Goal: Information Seeking & Learning: Learn about a topic

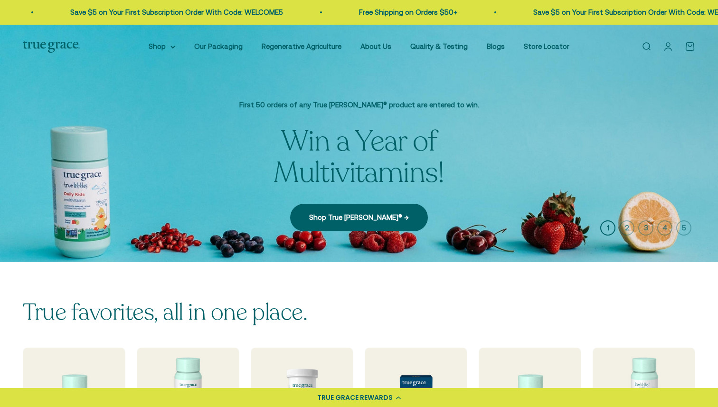
click at [627, 229] on icon "button" at bounding box center [627, 227] width 15 height 15
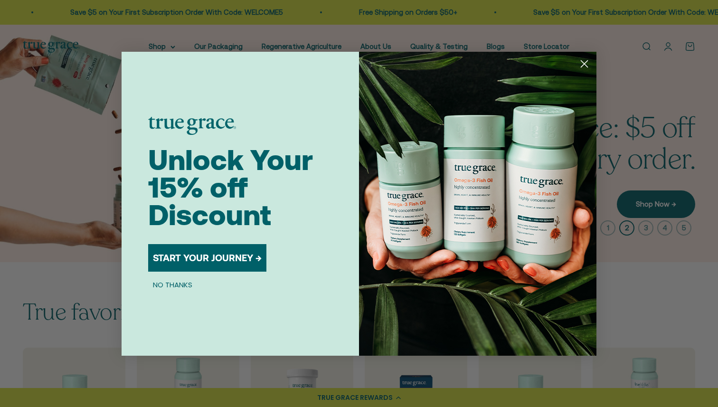
click at [582, 59] on circle "Close dialog" at bounding box center [585, 64] width 16 height 16
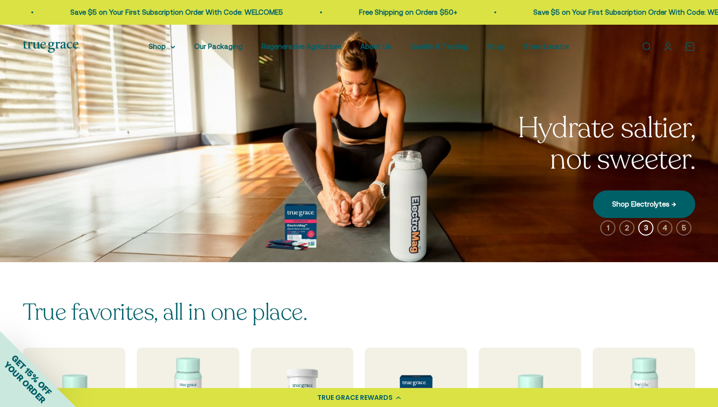
click at [627, 225] on icon "button" at bounding box center [627, 227] width 15 height 15
click at [633, 237] on img at bounding box center [359, 144] width 718 height 238
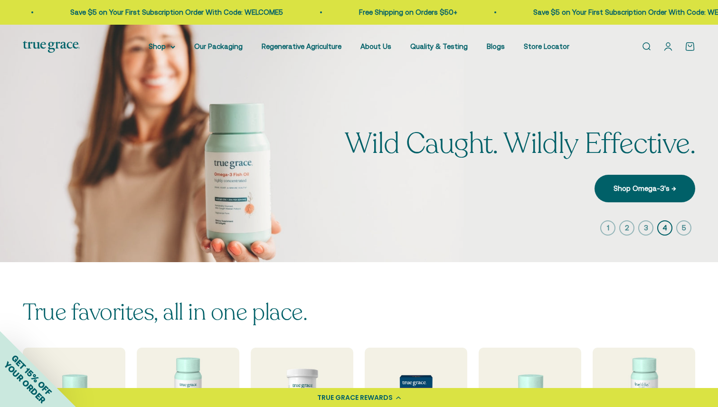
click at [631, 228] on icon "button" at bounding box center [627, 227] width 15 height 15
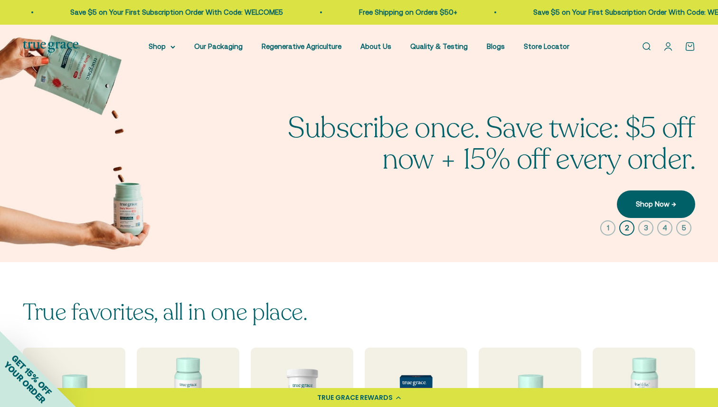
click at [667, 229] on icon "button" at bounding box center [665, 227] width 15 height 15
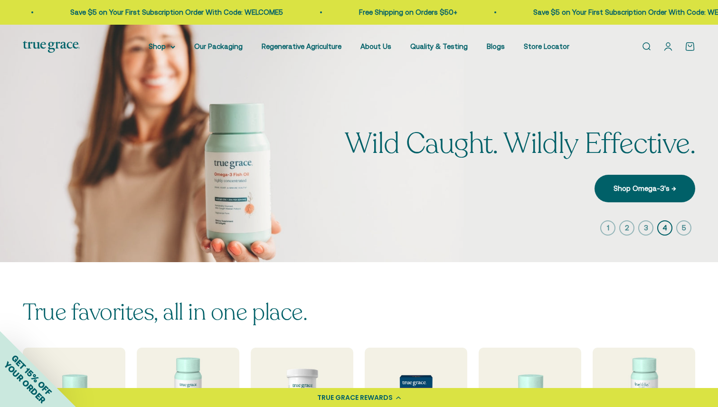
click at [681, 229] on icon "button" at bounding box center [684, 227] width 15 height 15
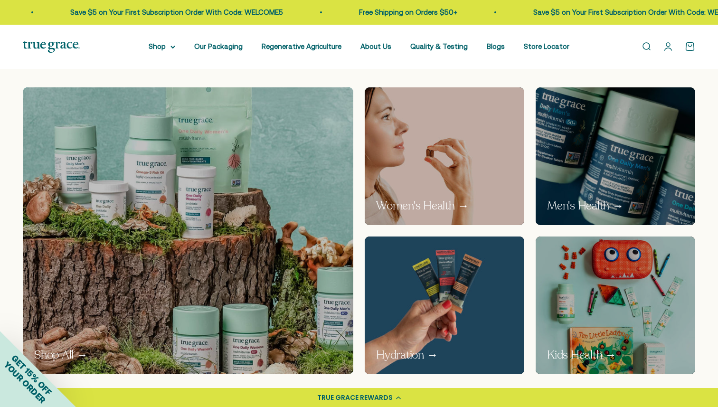
scroll to position [463, 0]
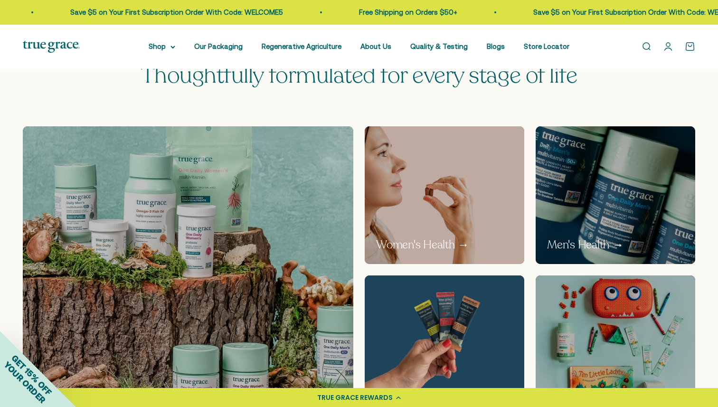
click at [455, 179] on img at bounding box center [444, 195] width 169 height 146
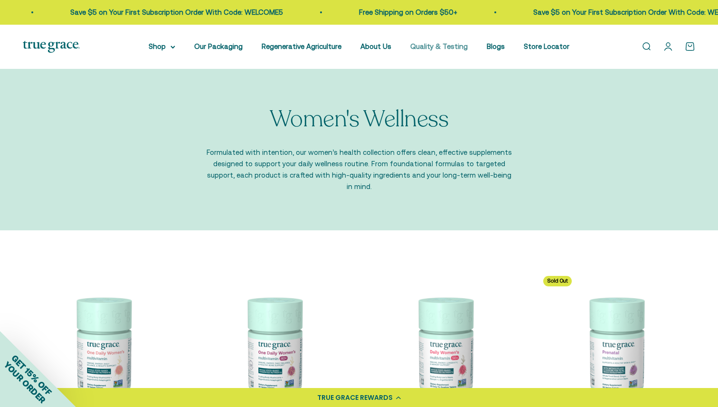
click at [421, 43] on link "Quality & Testing" at bounding box center [439, 46] width 57 height 8
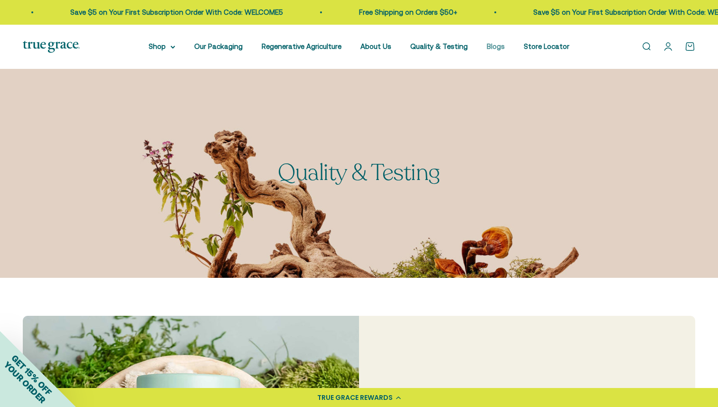
click at [495, 45] on link "Blogs" at bounding box center [496, 46] width 18 height 8
